Goal: Information Seeking & Learning: Learn about a topic

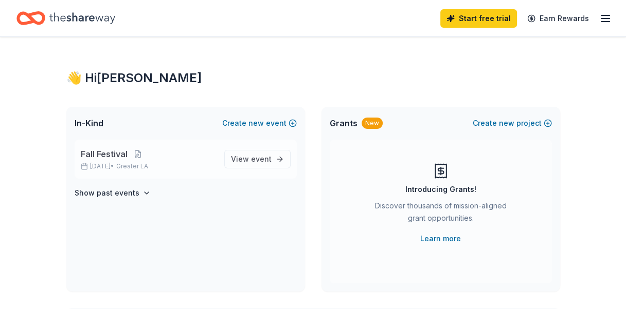
click at [115, 159] on span "Fall Festival" at bounding box center [104, 154] width 47 height 12
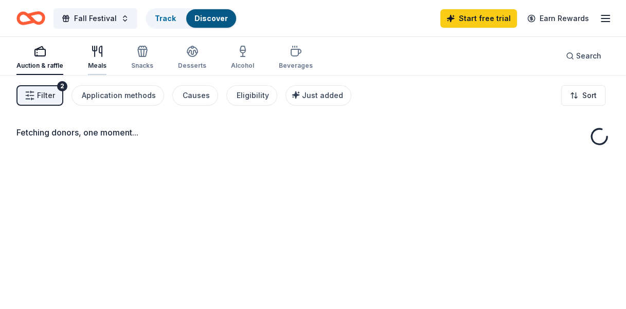
click at [98, 56] on icon "button" at bounding box center [97, 51] width 12 height 12
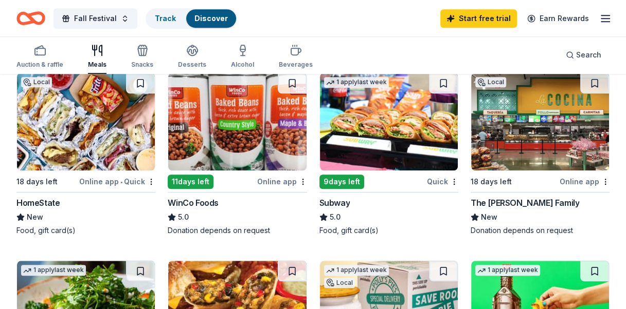
scroll to position [720, 0]
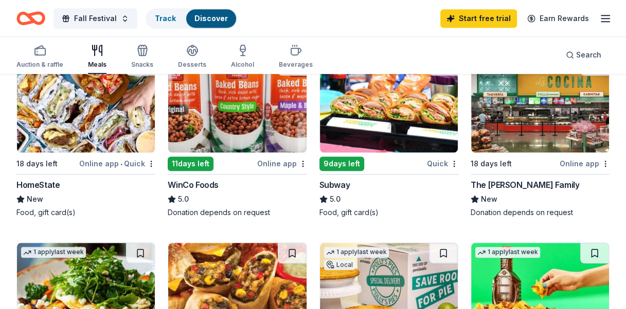
click at [394, 147] on img at bounding box center [389, 104] width 138 height 98
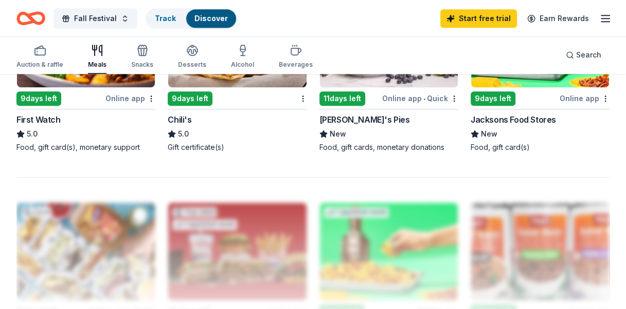
scroll to position [1028, 0]
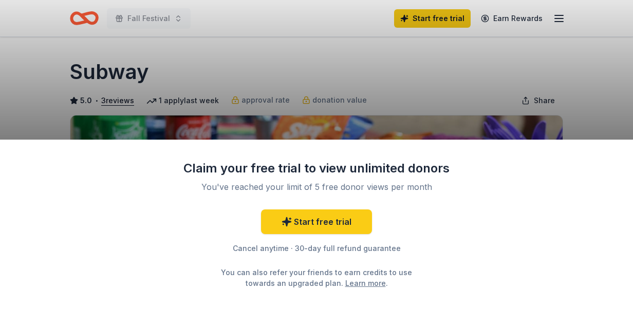
click at [405, 110] on div "Claim your free trial to view unlimited donors You've reached your limit of 5 f…" at bounding box center [316, 154] width 633 height 309
click at [593, 89] on div "Claim your free trial to view unlimited donors You've reached your limit of 5 f…" at bounding box center [316, 154] width 633 height 309
